Goal: Task Accomplishment & Management: Manage account settings

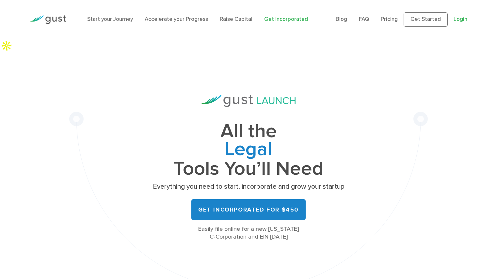
click at [360, 18] on link "Login" at bounding box center [460, 19] width 14 height 7
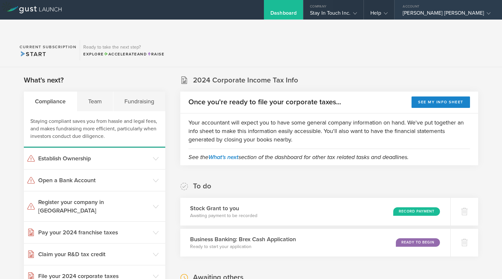
click at [452, 11] on div "[PERSON_NAME] [PERSON_NAME]" at bounding box center [446, 15] width 88 height 10
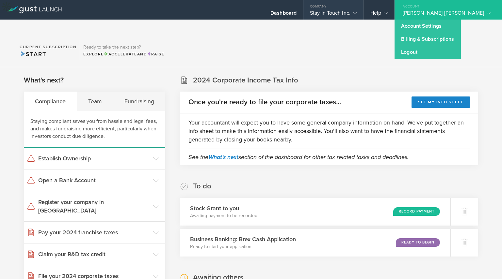
click at [357, 12] on div "Stay In Touch Inc." at bounding box center [333, 15] width 47 height 10
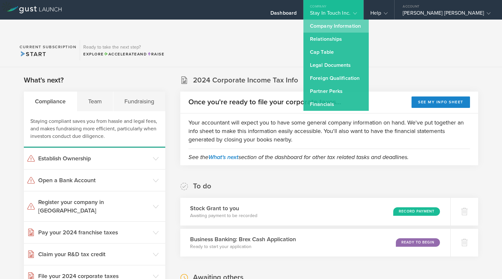
click at [358, 29] on link "Company Information" at bounding box center [335, 26] width 65 height 13
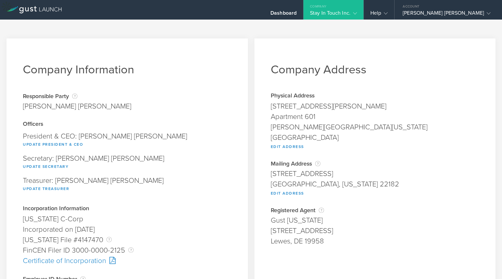
scroll to position [8, 0]
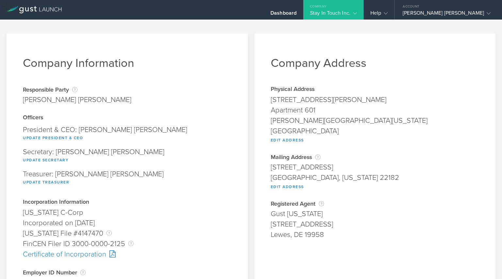
click at [179, 173] on div "Treasurer: [PERSON_NAME] [PERSON_NAME] Update Treasurer" at bounding box center [127, 178] width 209 height 22
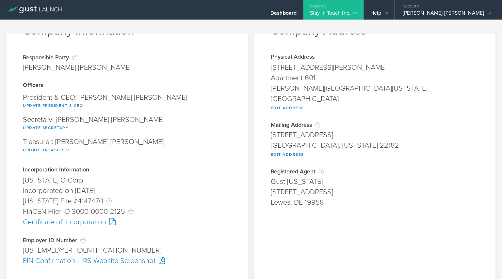
scroll to position [44, 0]
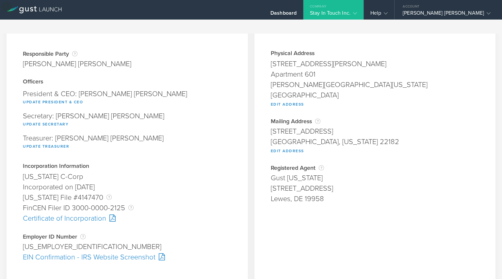
click at [179, 182] on div "Incorporated on [DATE]" at bounding box center [127, 187] width 209 height 10
